Goal: Task Accomplishment & Management: Complete application form

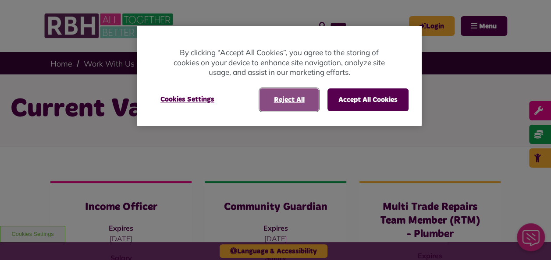
click at [302, 99] on button "Reject All" at bounding box center [289, 100] width 59 height 23
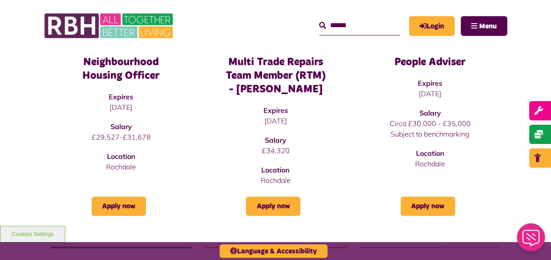
scroll to position [363, 0]
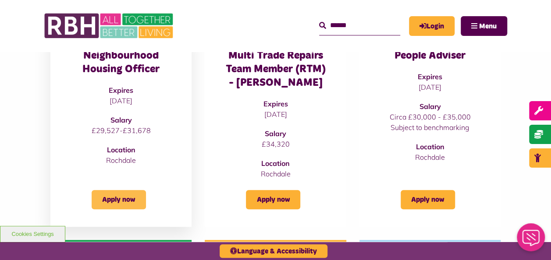
click at [112, 200] on link "Apply now" at bounding box center [119, 199] width 54 height 19
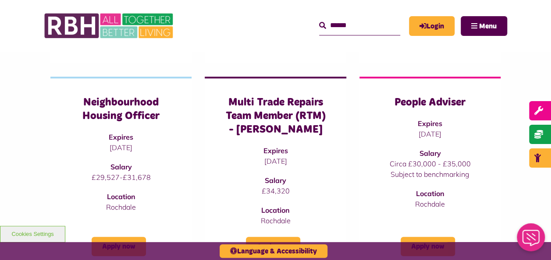
scroll to position [345, 0]
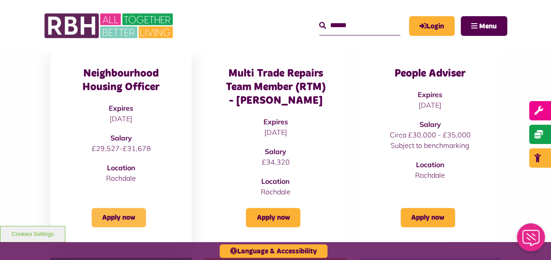
click at [124, 217] on link "Apply now" at bounding box center [119, 217] width 54 height 19
